Goal: Task Accomplishment & Management: Complete application form

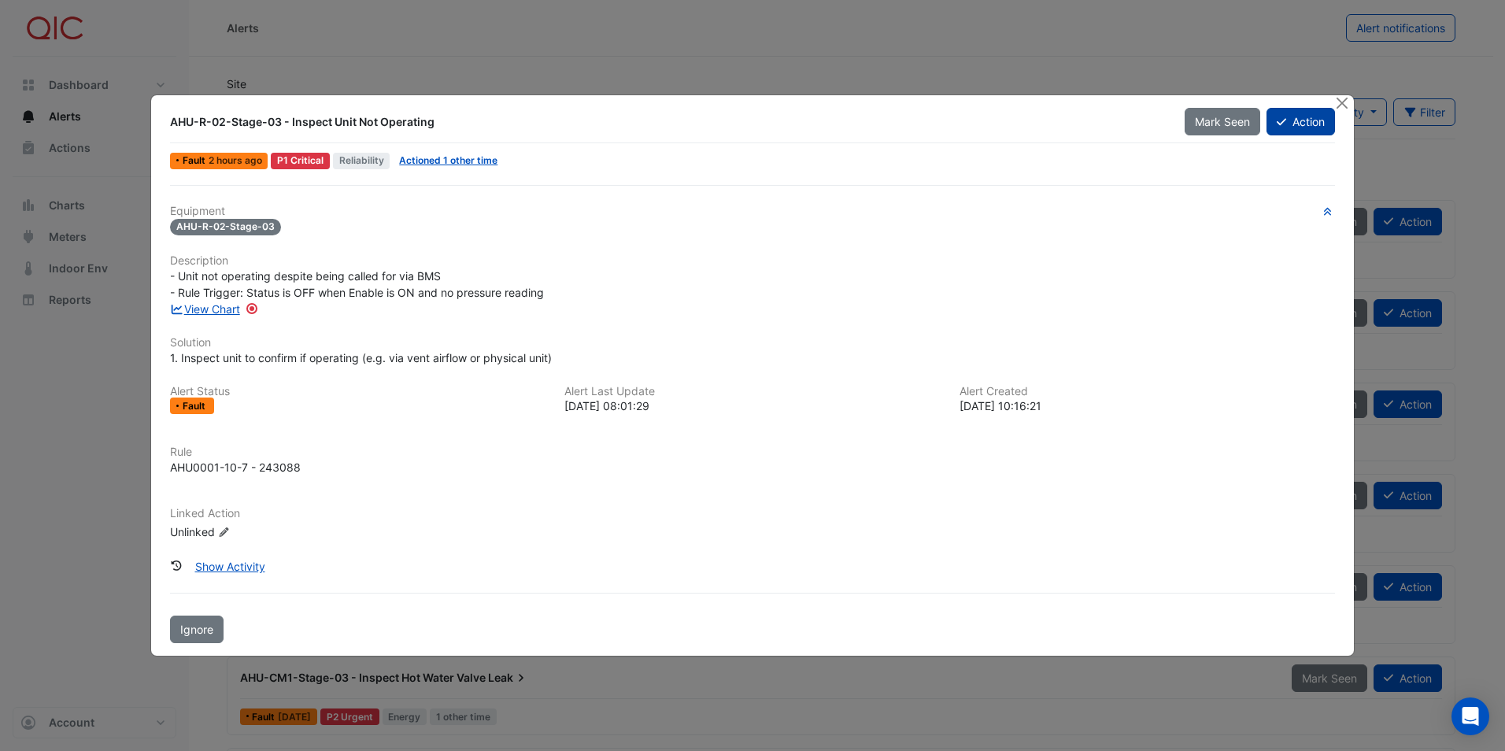
click at [1286, 121] on button "Action" at bounding box center [1300, 122] width 68 height 28
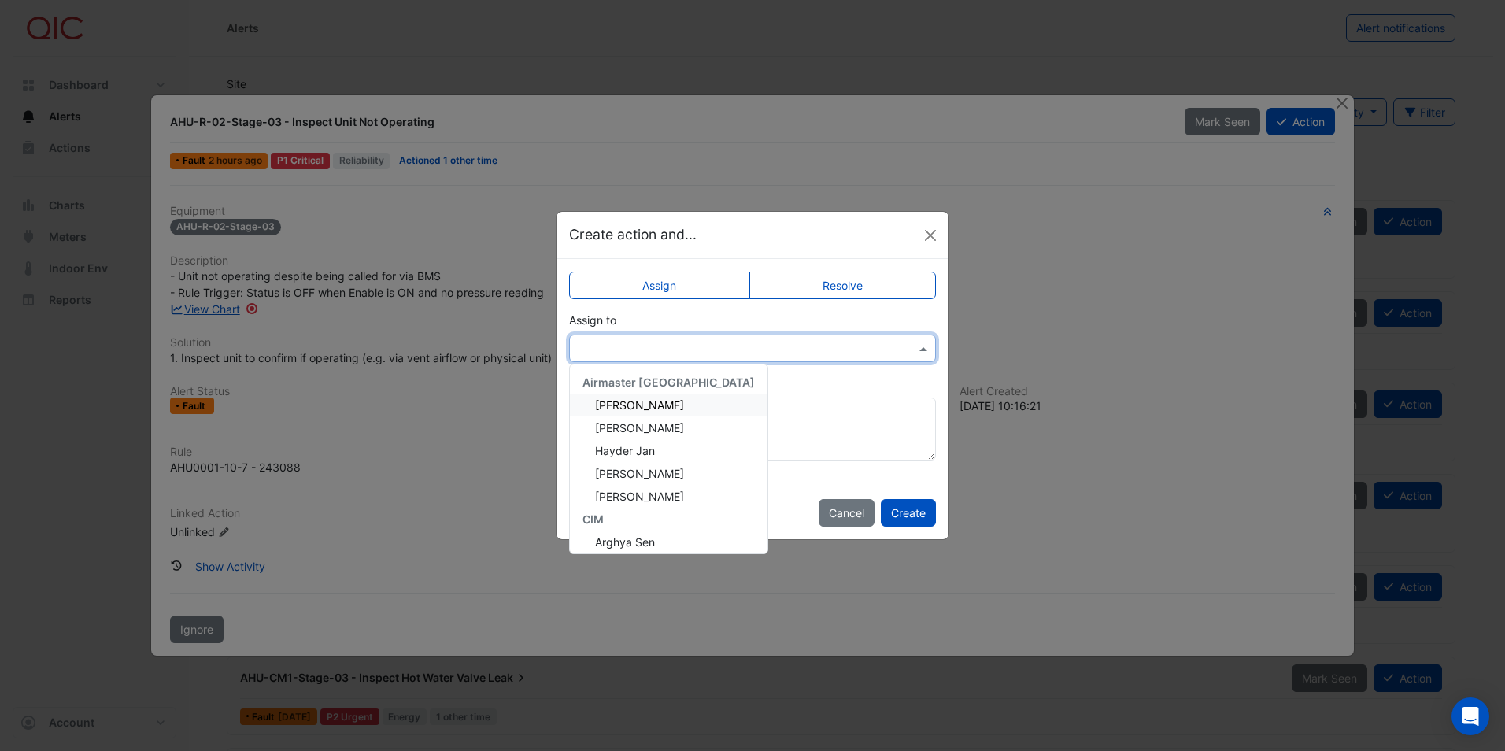
drag, startPoint x: 737, startPoint y: 344, endPoint x: 697, endPoint y: 390, distance: 60.3
click at [737, 345] on input "text" at bounding box center [737, 349] width 318 height 17
click at [657, 455] on div "Hayder Jan" at bounding box center [669, 450] width 198 height 23
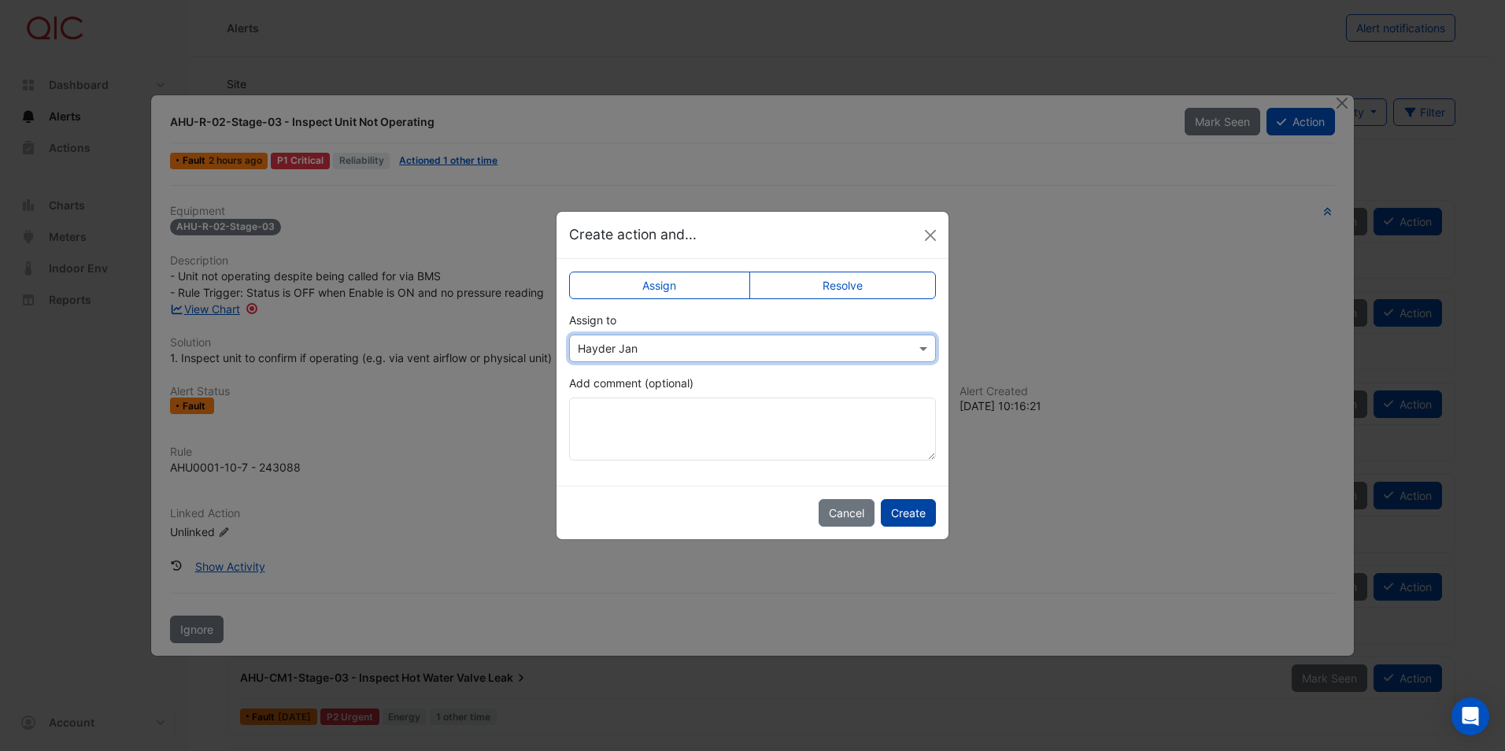
click at [912, 512] on button "Create" at bounding box center [908, 513] width 55 height 28
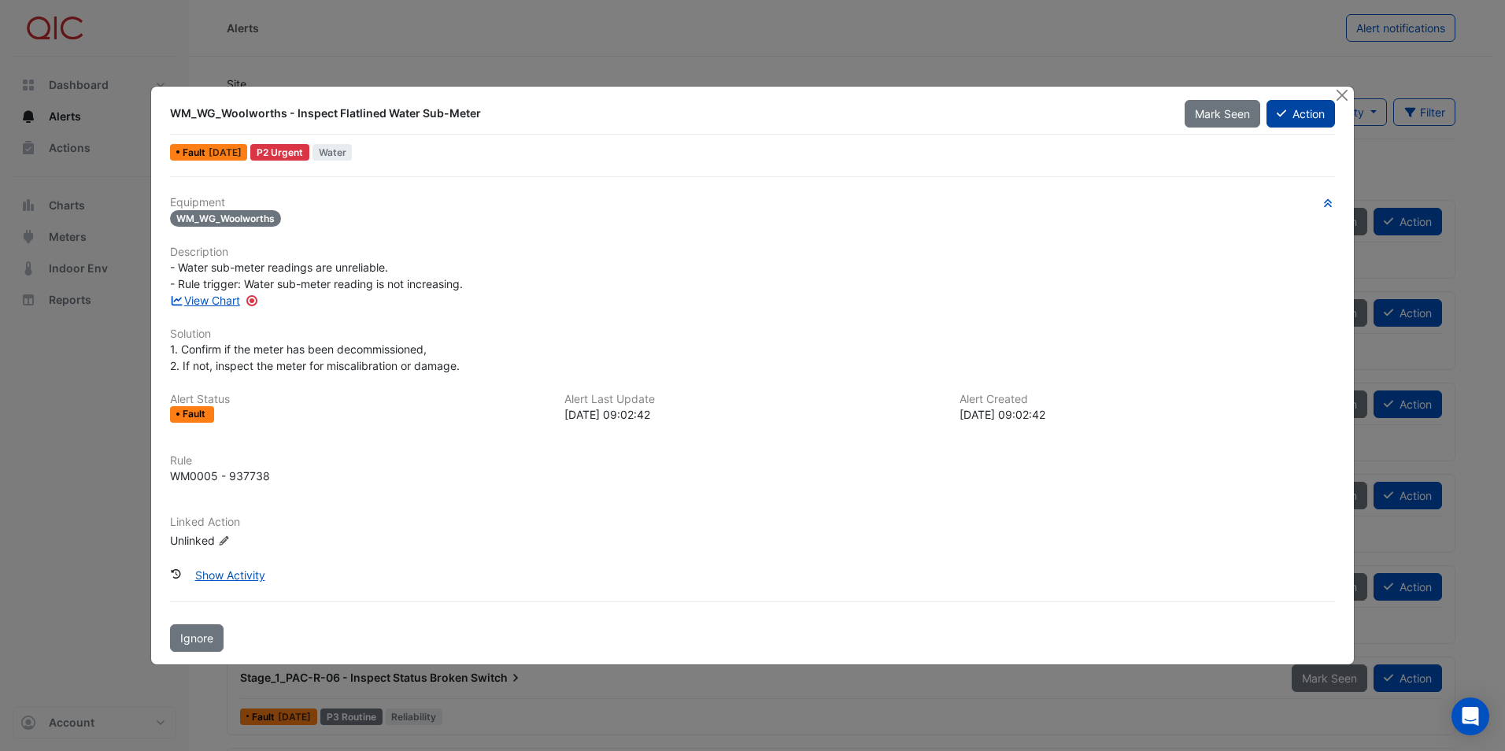
click at [1289, 116] on button "Action" at bounding box center [1300, 114] width 68 height 28
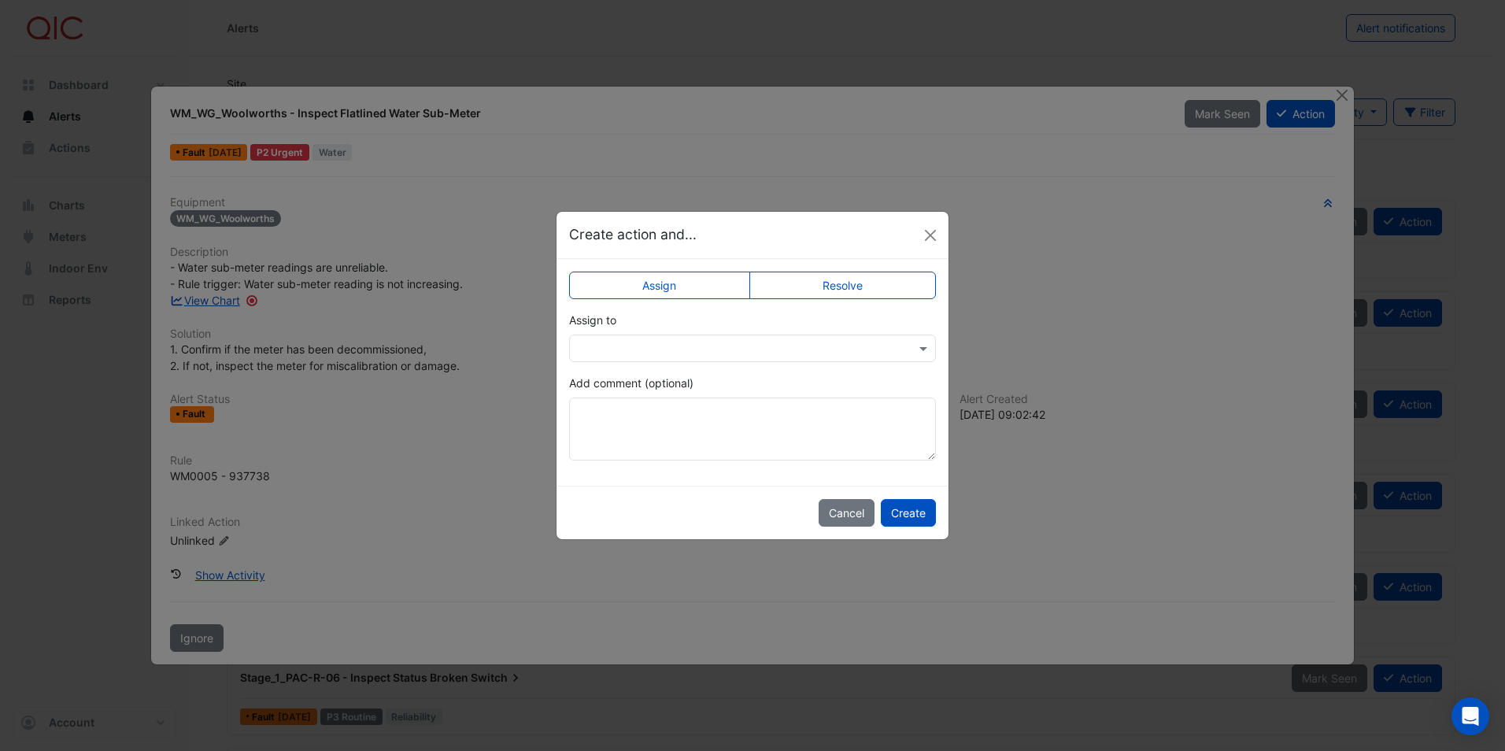
click at [679, 349] on input "text" at bounding box center [737, 349] width 318 height 17
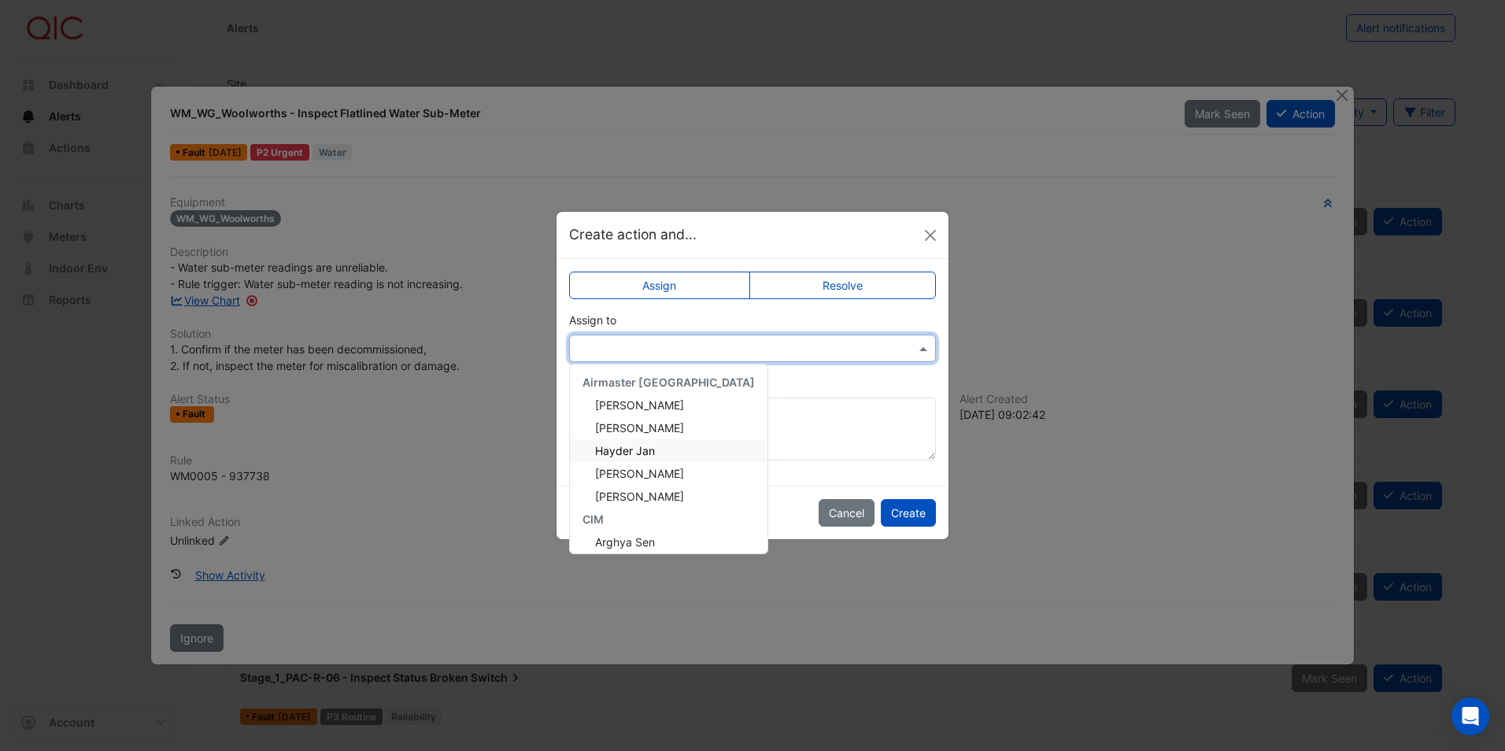
click at [649, 453] on span "Hayder Jan" at bounding box center [625, 450] width 60 height 13
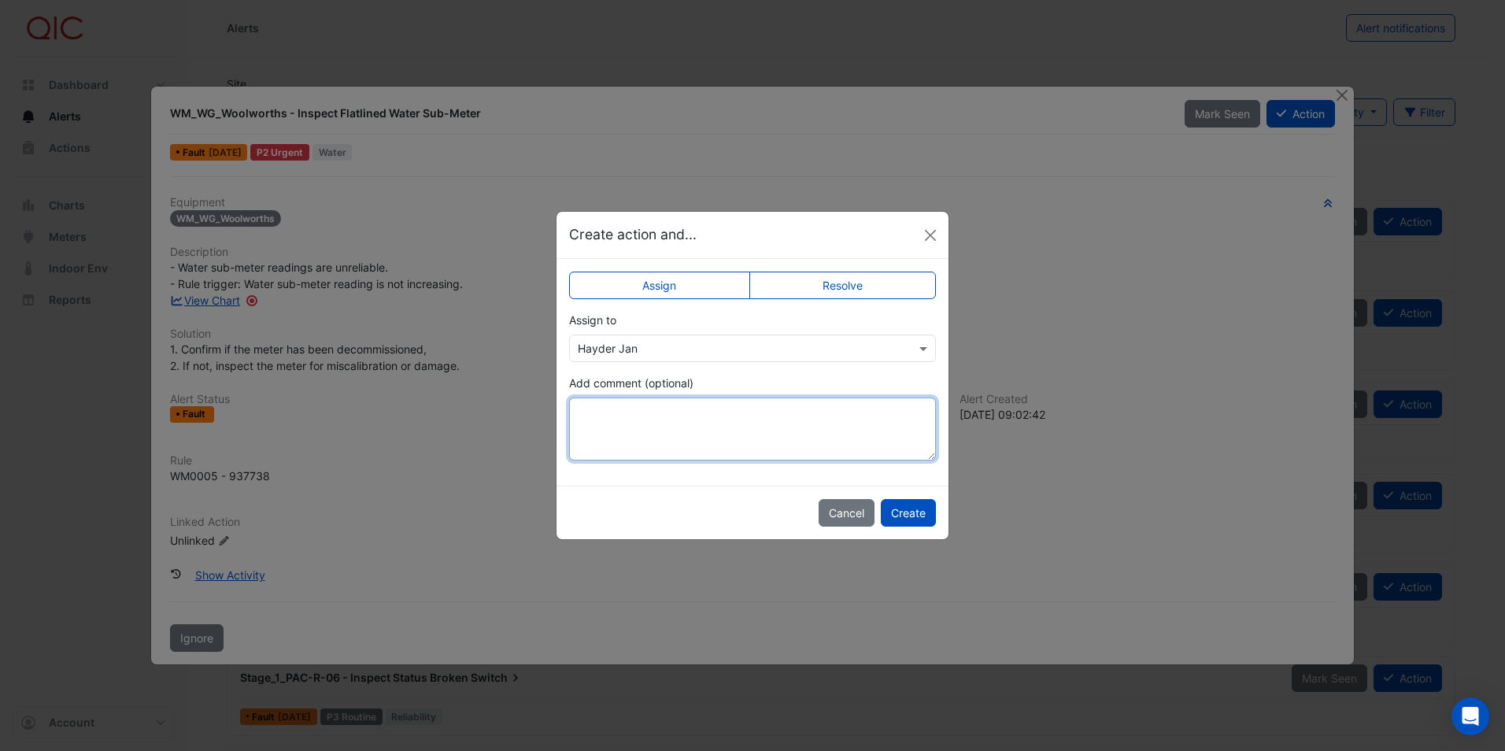
click at [685, 422] on textarea "Add comment (optional)" at bounding box center [752, 428] width 367 height 63
type textarea "**********"
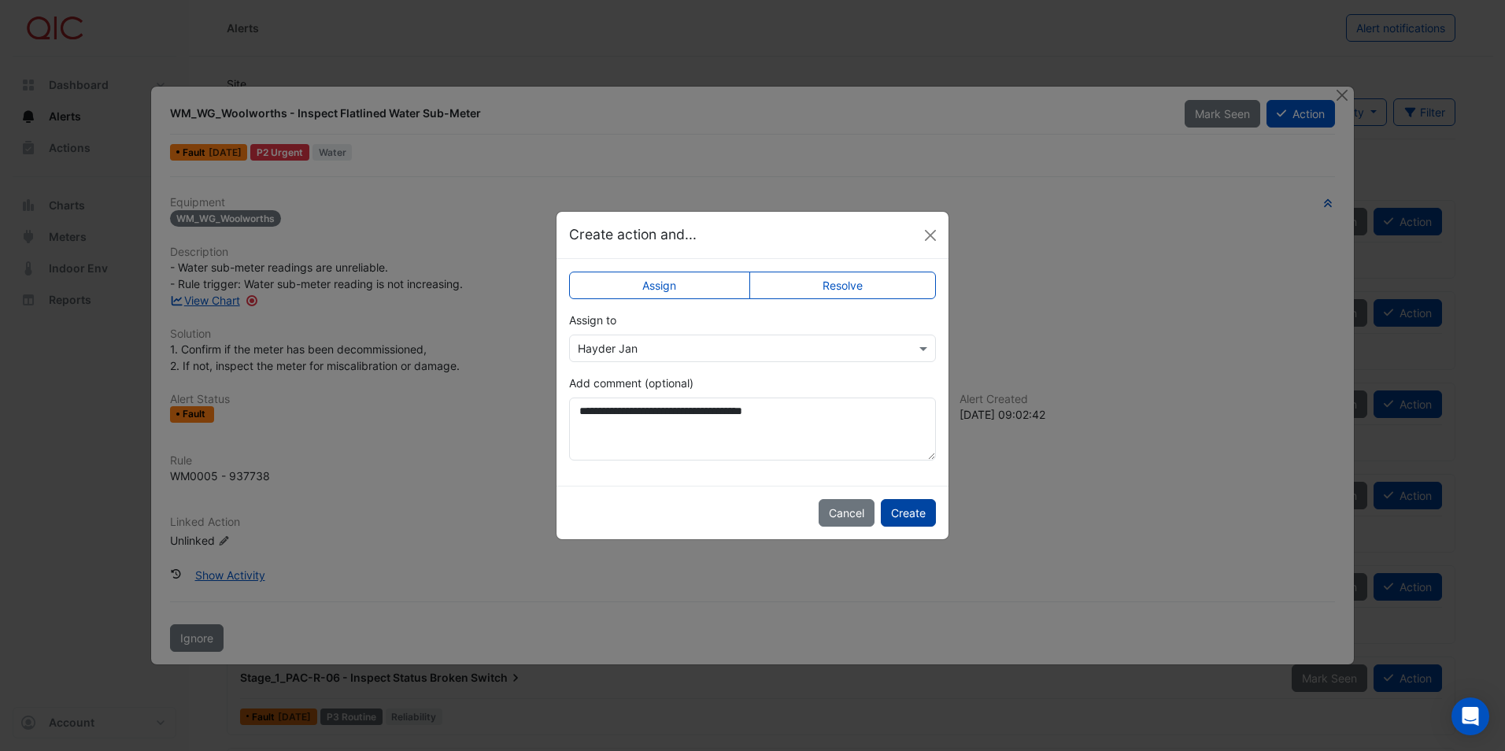
click at [927, 519] on button "Create" at bounding box center [908, 513] width 55 height 28
